Goal: Obtain resource: Download file/media

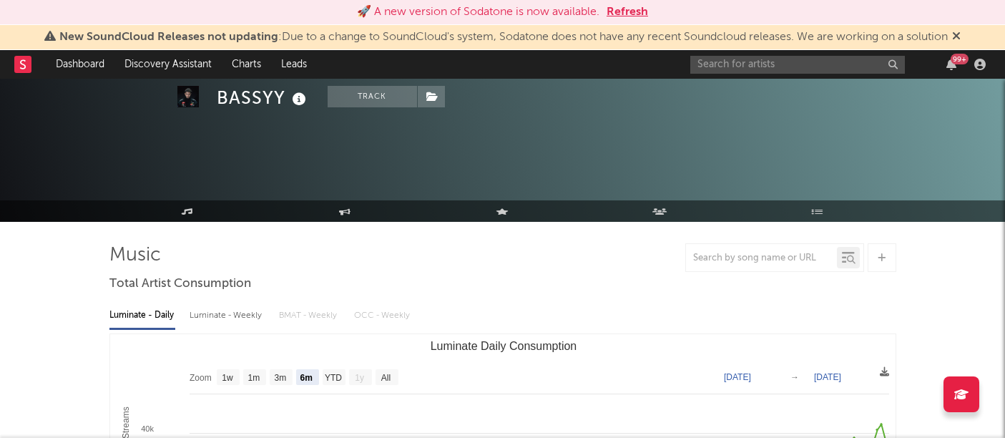
select select "6m"
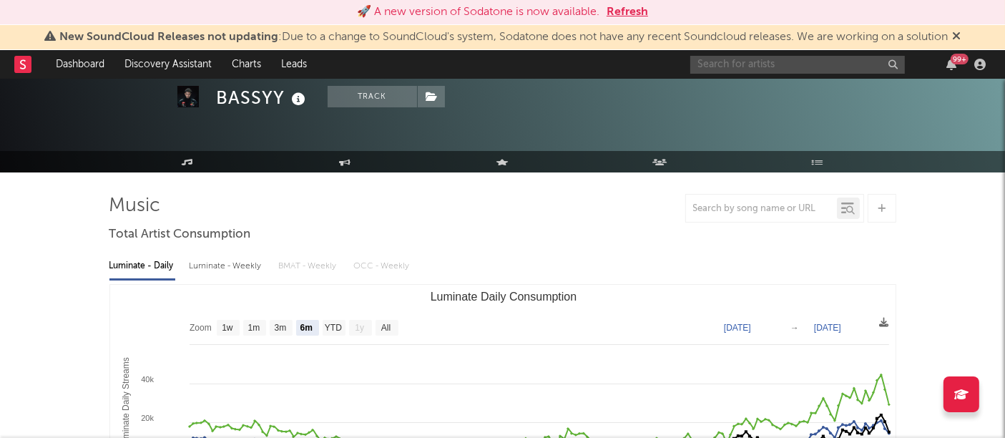
click at [738, 66] on input "text" at bounding box center [797, 65] width 215 height 18
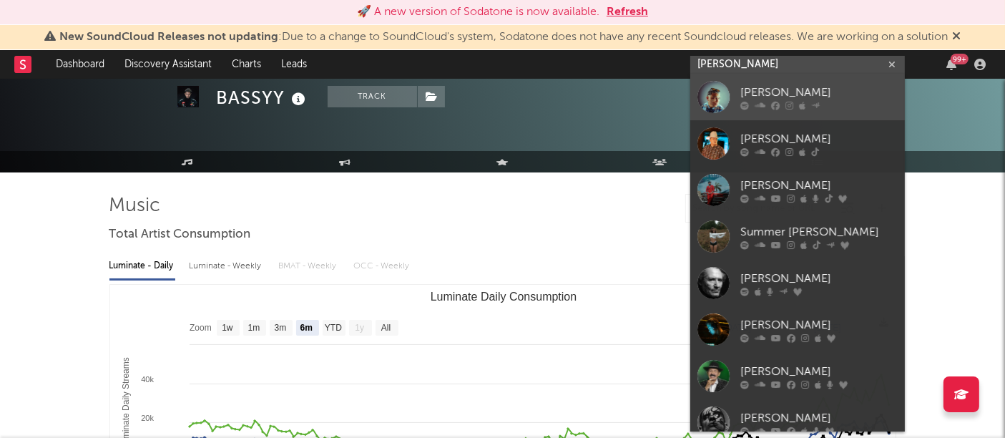
type input "[PERSON_NAME]"
click at [711, 97] on div at bounding box center [714, 97] width 32 height 32
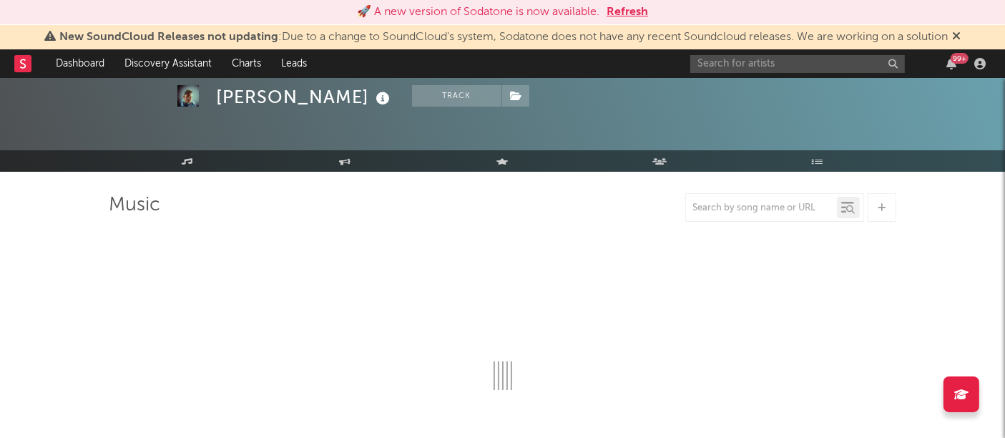
select select "6m"
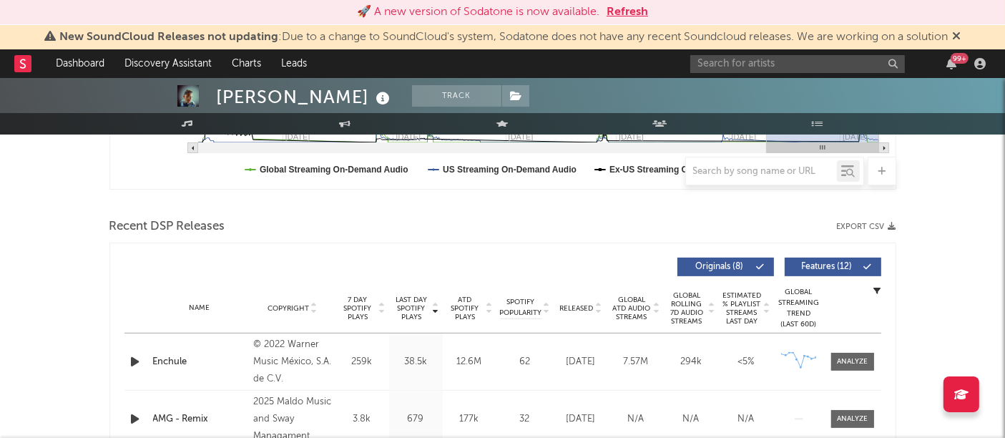
scroll to position [431, 0]
click at [891, 223] on icon "button" at bounding box center [893, 227] width 8 height 8
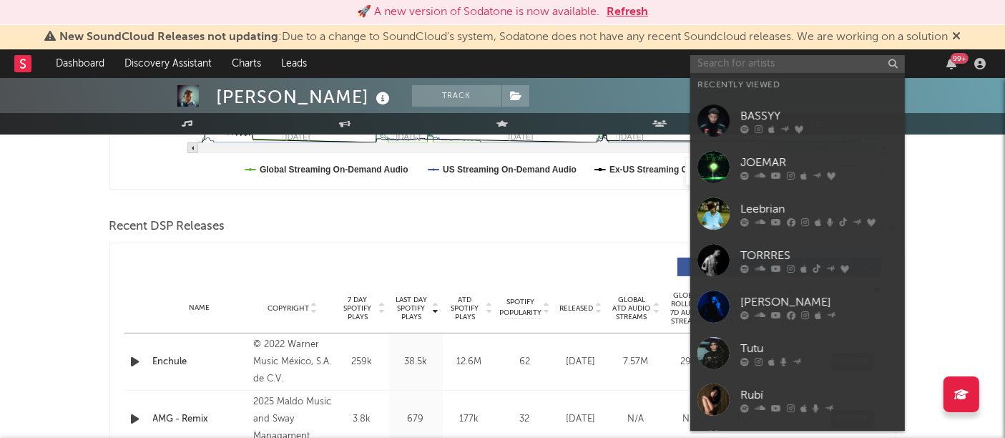
click at [820, 56] on input "text" at bounding box center [797, 64] width 215 height 18
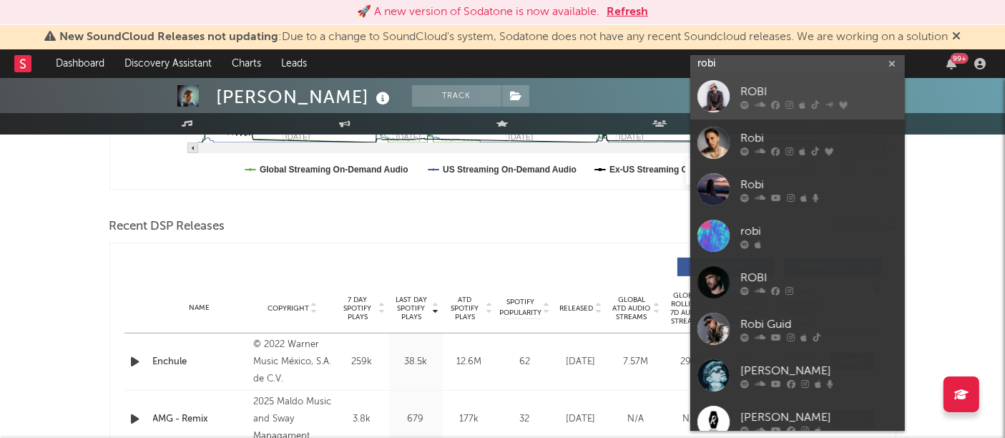
type input "robi"
click at [712, 97] on div at bounding box center [714, 96] width 32 height 32
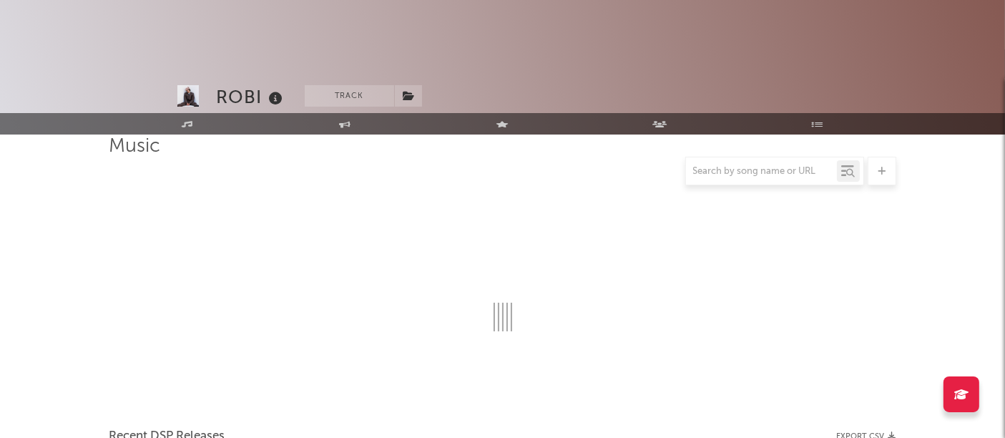
scroll to position [431, 0]
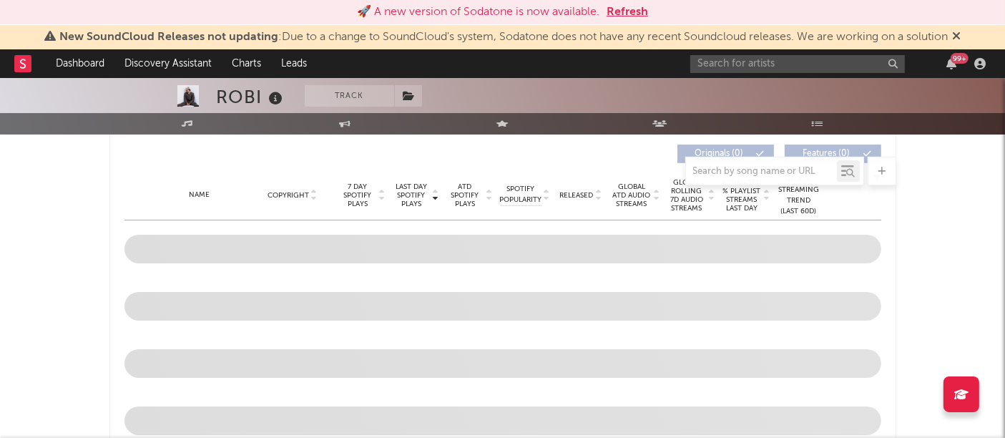
select select "6m"
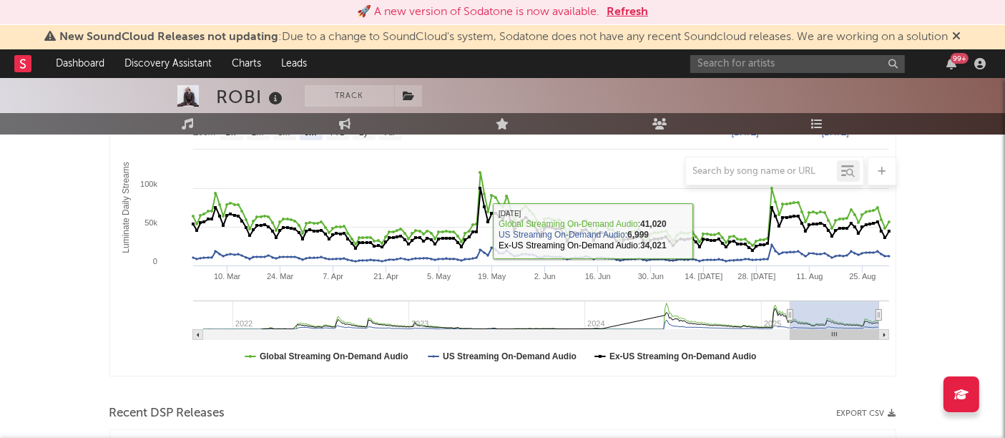
scroll to position [448, 0]
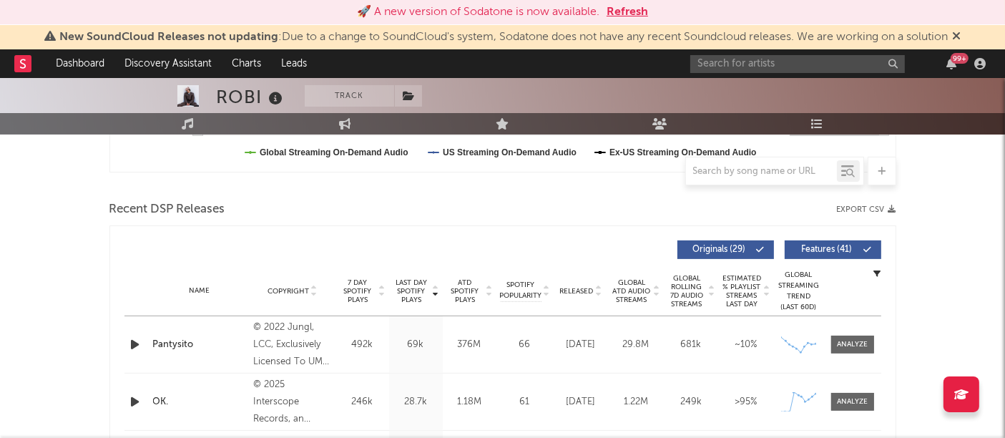
click at [884, 210] on button "Export CSV" at bounding box center [866, 209] width 59 height 9
click at [765, 57] on input "text" at bounding box center [797, 64] width 215 height 18
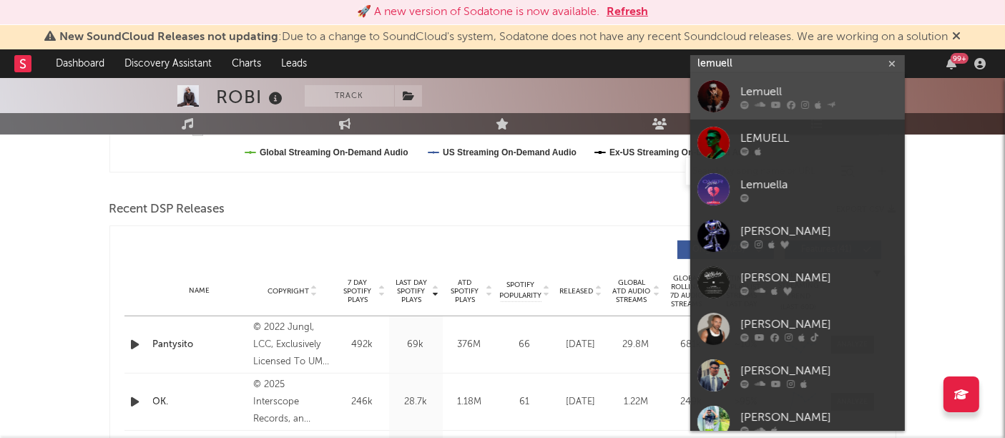
type input "lemuell"
click at [703, 103] on div at bounding box center [714, 96] width 32 height 32
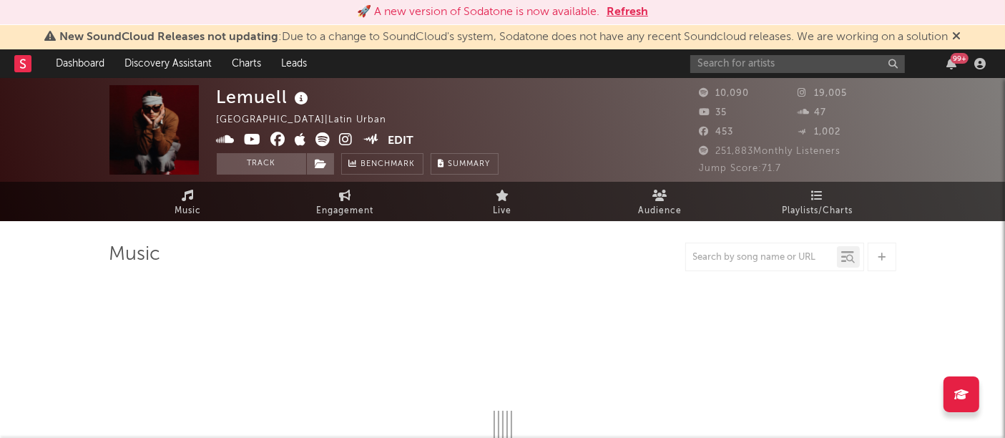
select select "6m"
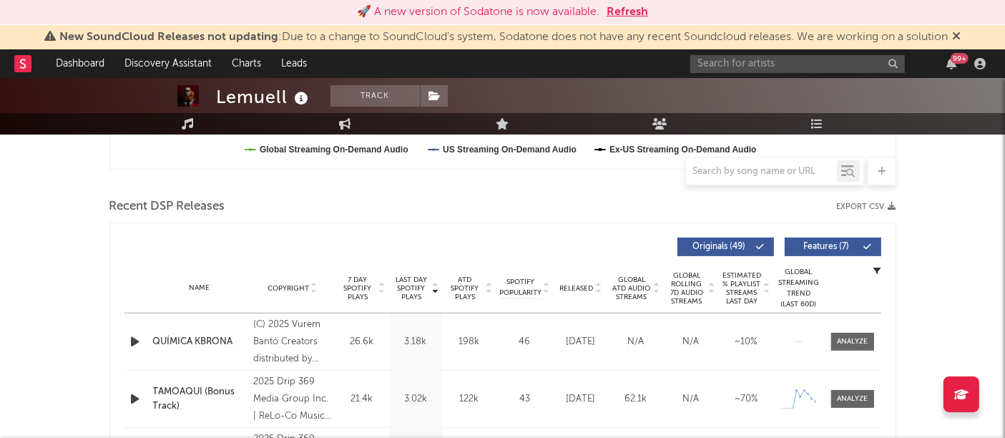
scroll to position [451, 0]
click at [887, 207] on button "Export CSV" at bounding box center [866, 206] width 59 height 9
click at [756, 72] on input "text" at bounding box center [797, 64] width 215 height 18
click at [713, 61] on input "el klooy" at bounding box center [797, 64] width 215 height 18
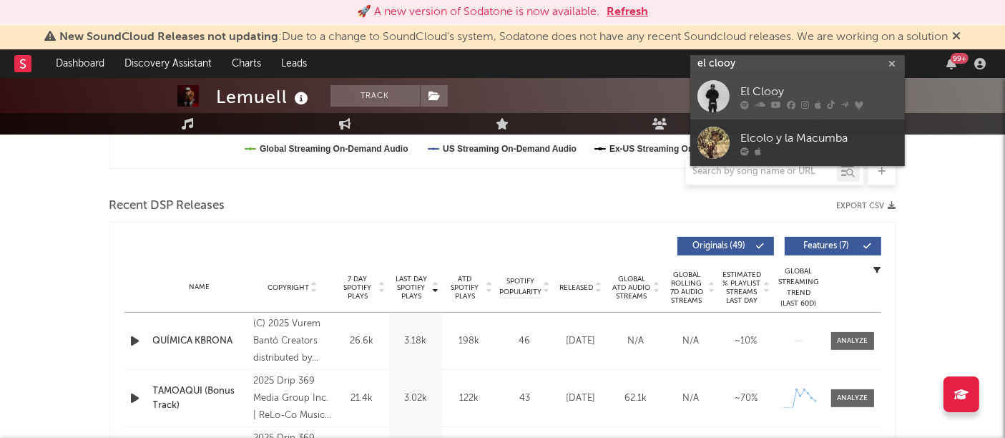
type input "el clooy"
click at [711, 99] on div at bounding box center [714, 96] width 32 height 32
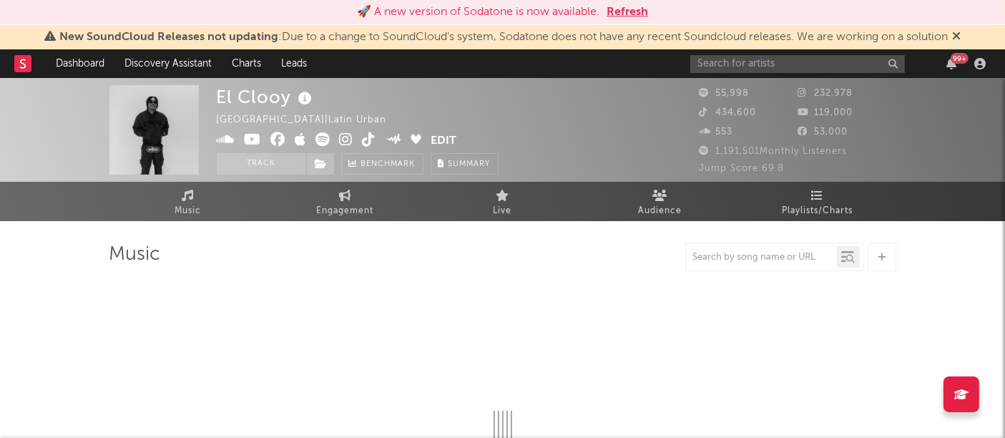
select select "6m"
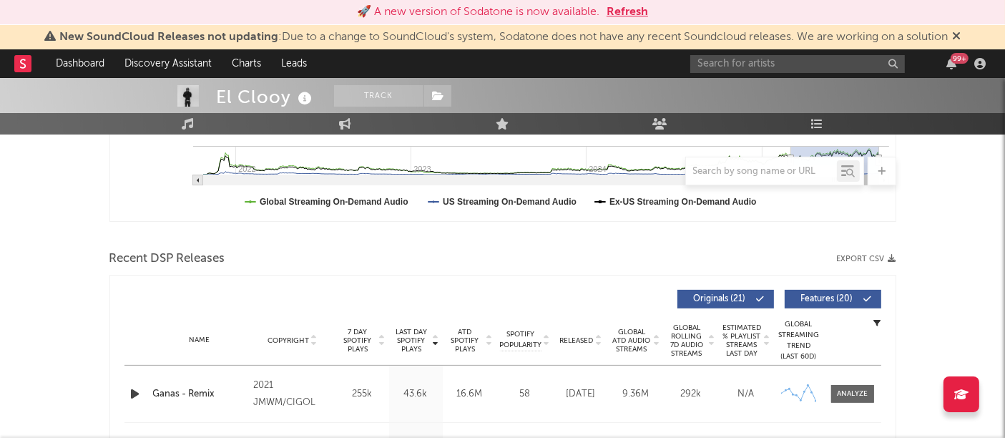
scroll to position [401, 0]
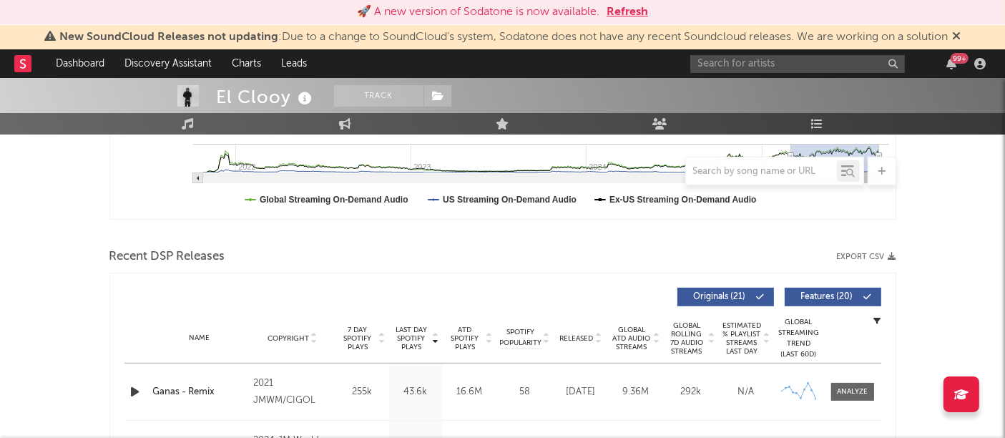
click at [892, 258] on icon "button" at bounding box center [893, 257] width 8 height 8
click at [815, 69] on input "text" at bounding box center [797, 64] width 215 height 18
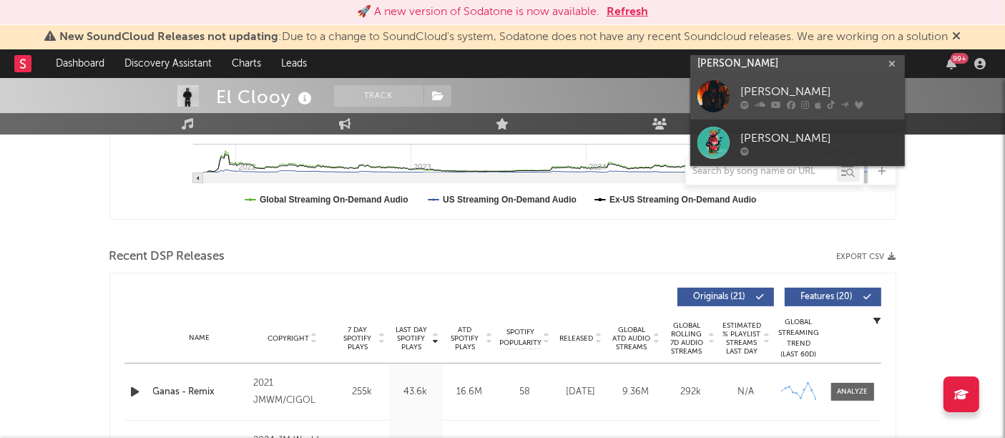
type input "[PERSON_NAME]"
click at [719, 104] on div at bounding box center [714, 96] width 32 height 32
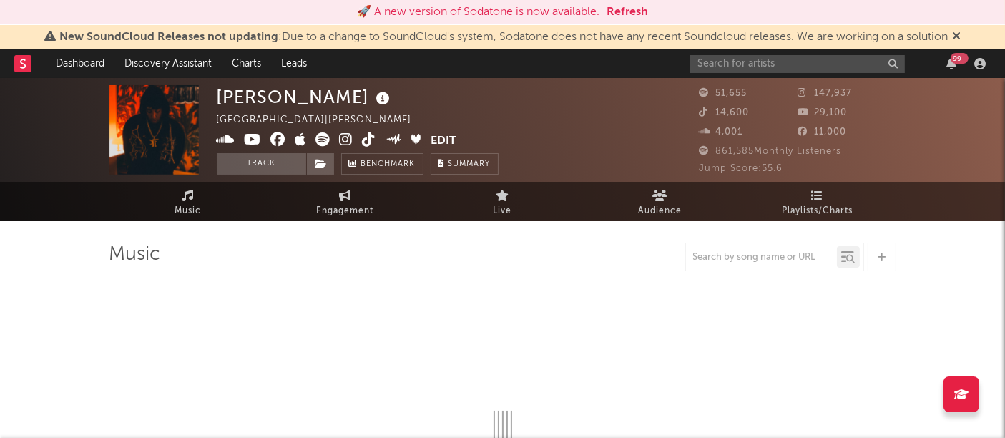
select select "6m"
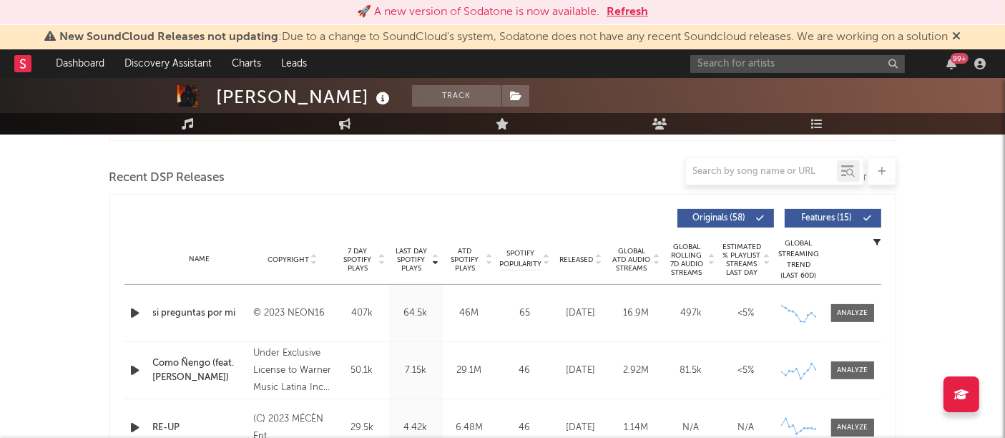
scroll to position [430, 0]
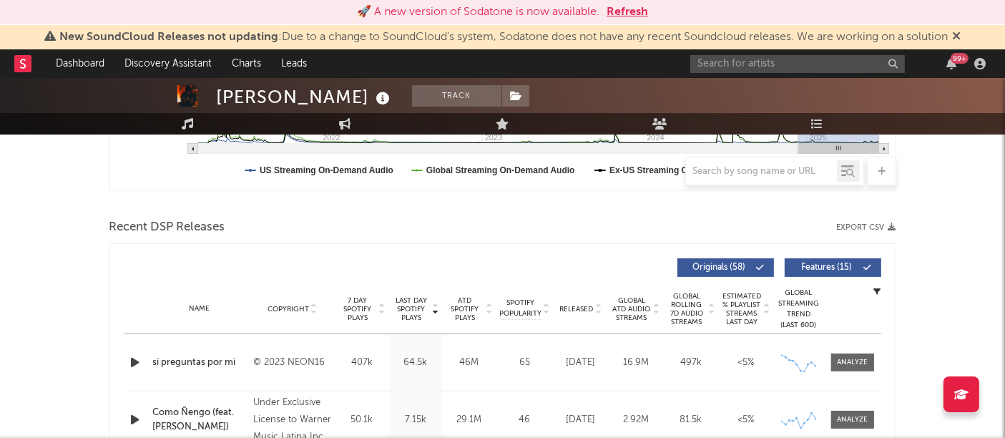
click at [884, 228] on button "Export CSV" at bounding box center [866, 227] width 59 height 9
